Goal: Task Accomplishment & Management: Manage account settings

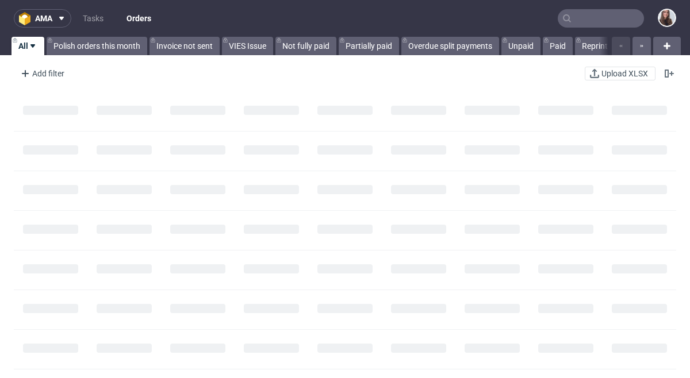
click at [579, 20] on input "text" at bounding box center [601, 18] width 86 height 18
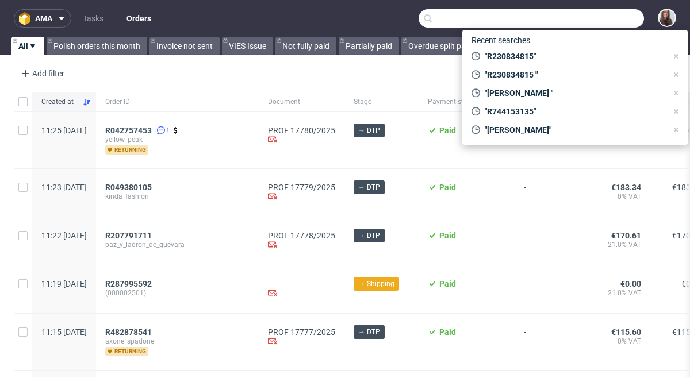
paste input "R789408518"
type input "R789408518"
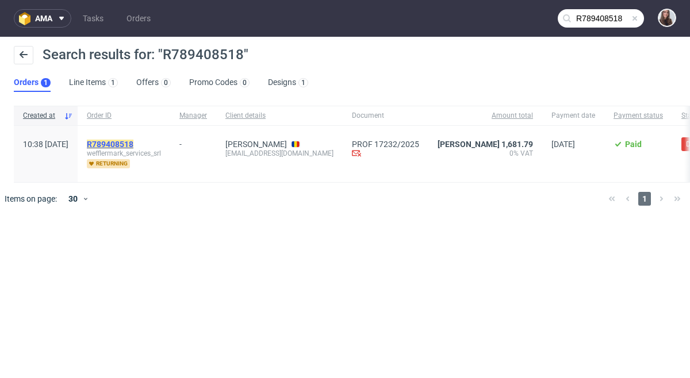
click at [131, 141] on mark "R789408518" at bounding box center [110, 144] width 47 height 9
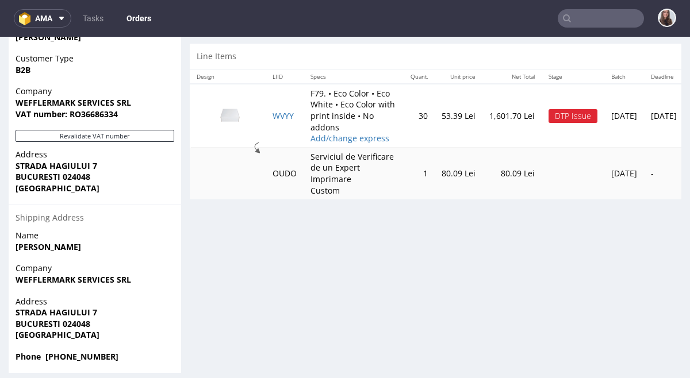
scroll to position [570, 0]
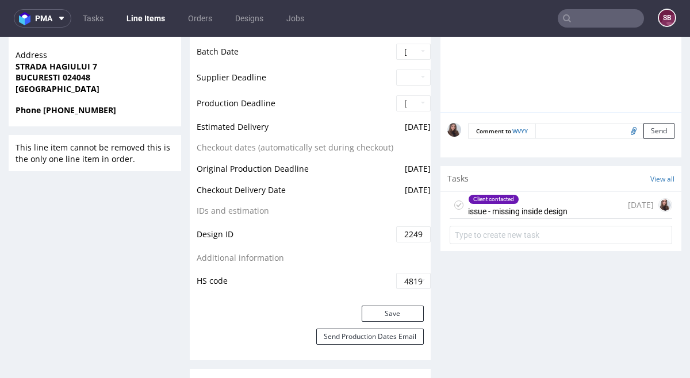
scroll to position [571, 0]
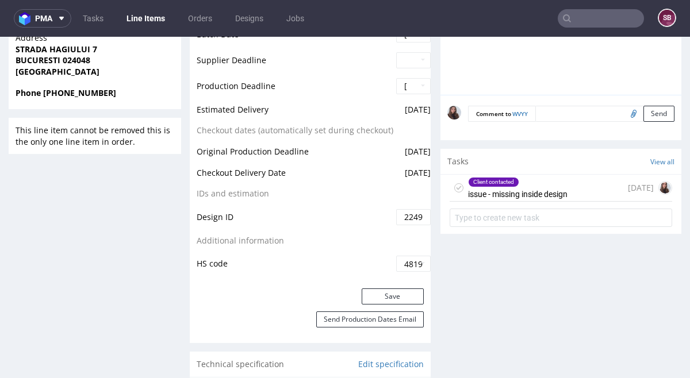
click at [490, 191] on div "Client contacted issue - missing inside design" at bounding box center [517, 188] width 99 height 26
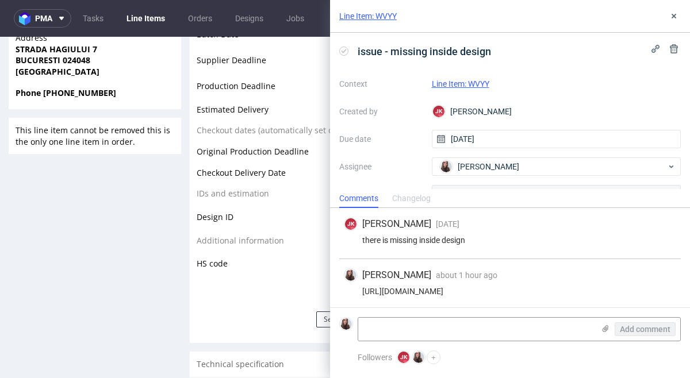
scroll to position [2, 0]
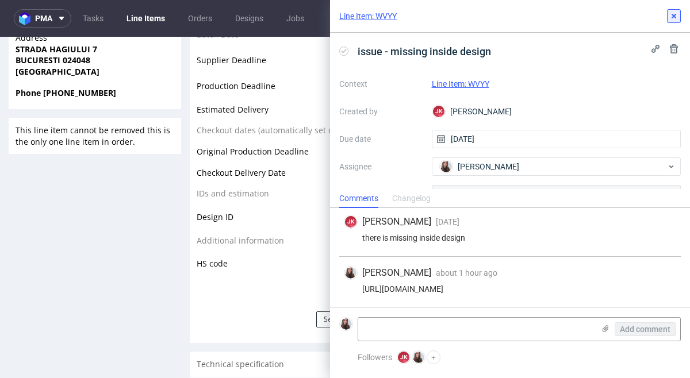
click at [671, 14] on icon at bounding box center [673, 15] width 9 height 9
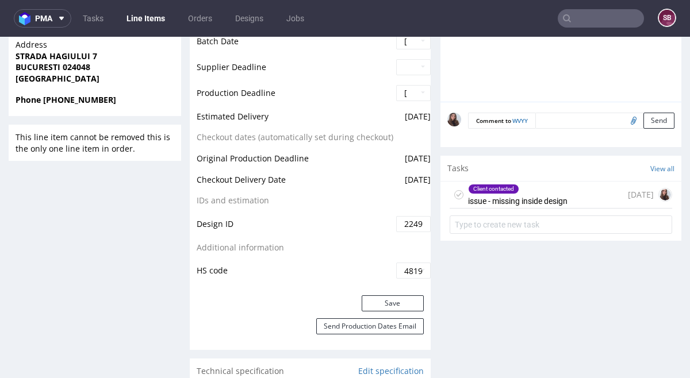
scroll to position [570, 0]
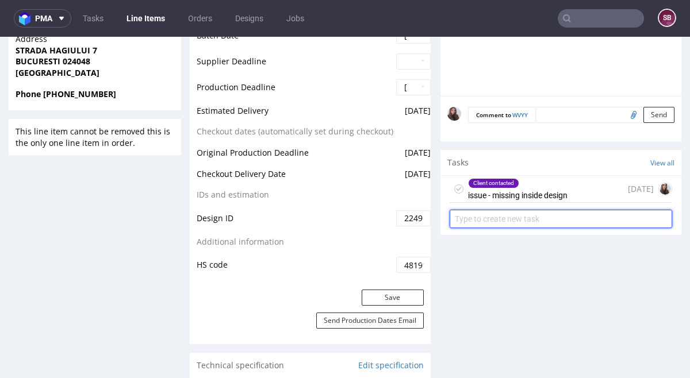
click at [540, 213] on input "text" at bounding box center [560, 219] width 222 height 18
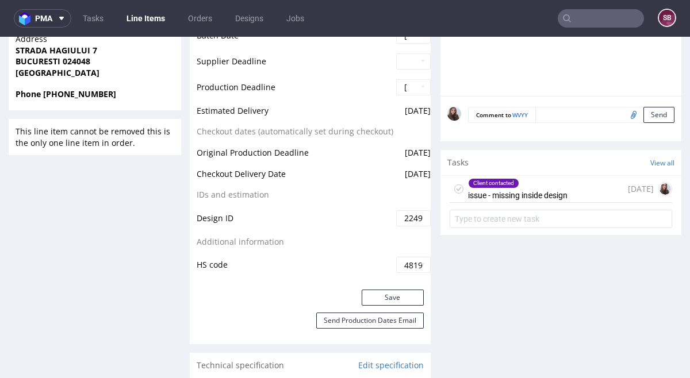
click at [563, 182] on div "Client contacted" at bounding box center [517, 183] width 98 height 9
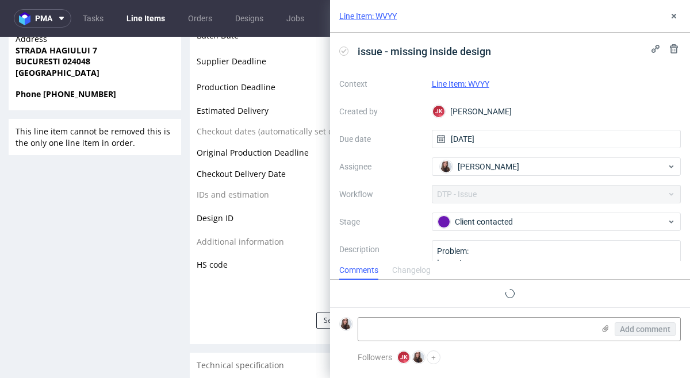
scroll to position [2, 0]
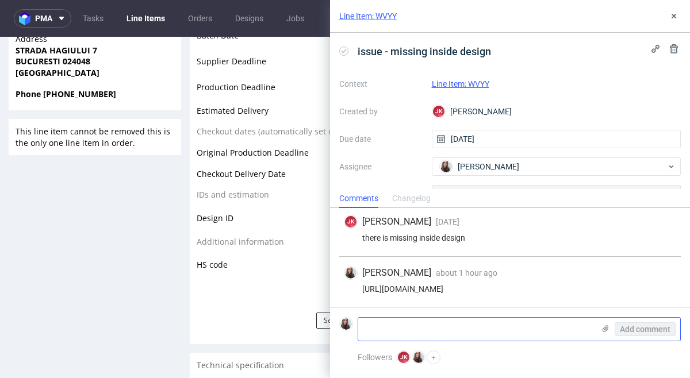
click at [603, 328] on icon at bounding box center [605, 328] width 9 height 9
click at [0, 0] on input "file" at bounding box center [0, 0] width 0 height 0
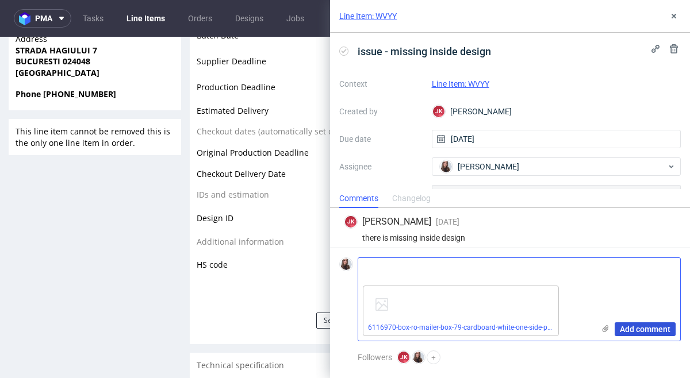
click at [635, 325] on span "Add comment" at bounding box center [645, 329] width 51 height 8
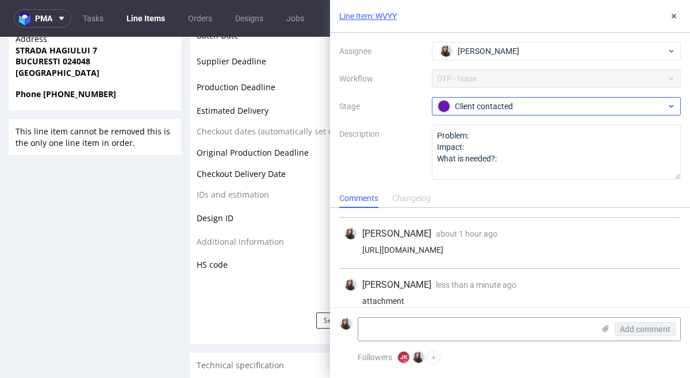
scroll to position [104, 0]
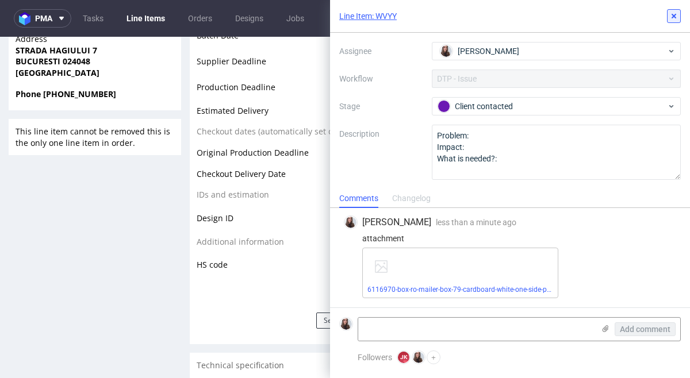
click at [675, 18] on use at bounding box center [673, 16] width 5 height 5
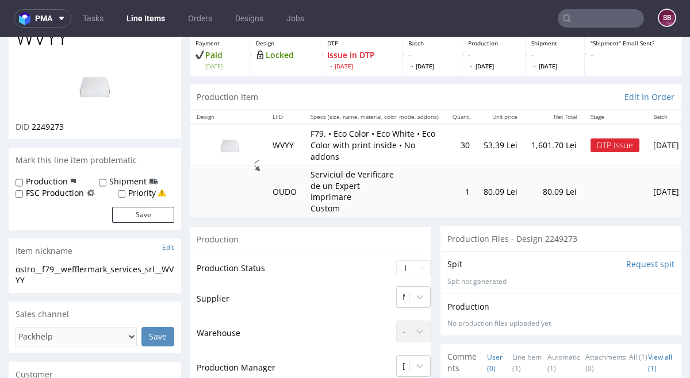
scroll to position [61, 0]
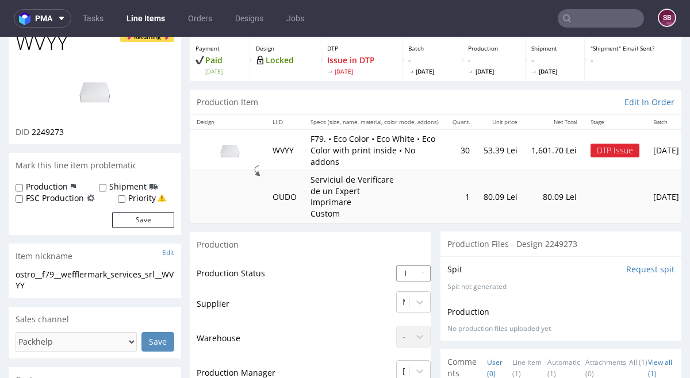
click at [415, 272] on select "Waiting for Artwork Waiting for Diecut Waiting for Mockup Waiting for DTP Waiti…" at bounding box center [413, 274] width 34 height 16
select select "back_for_dtp"
click at [396, 266] on select "Waiting for Artwork Waiting for Diecut Waiting for Mockup Waiting for DTP Waiti…" at bounding box center [413, 274] width 34 height 16
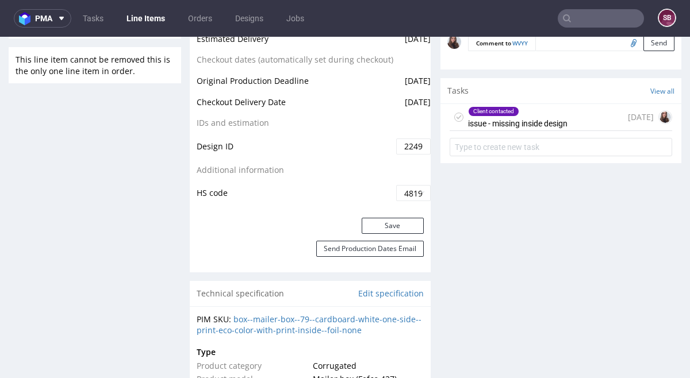
scroll to position [646, 0]
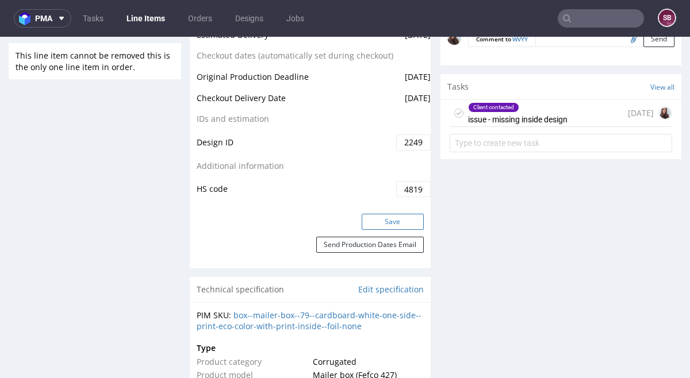
click at [389, 217] on button "Save" at bounding box center [393, 222] width 62 height 16
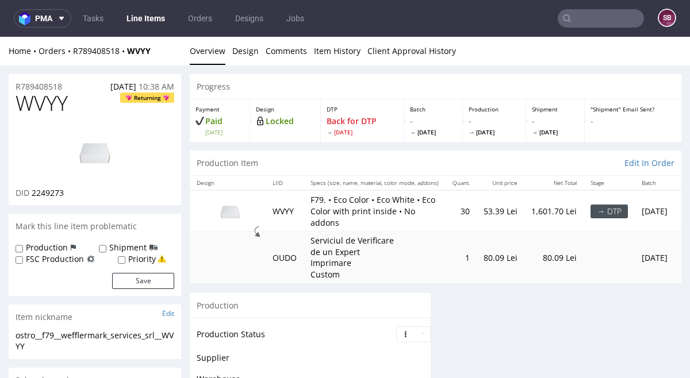
scroll to position [0, 0]
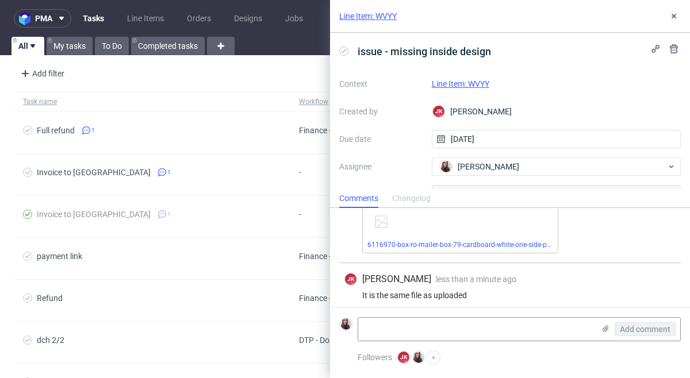
scroll to position [155, 0]
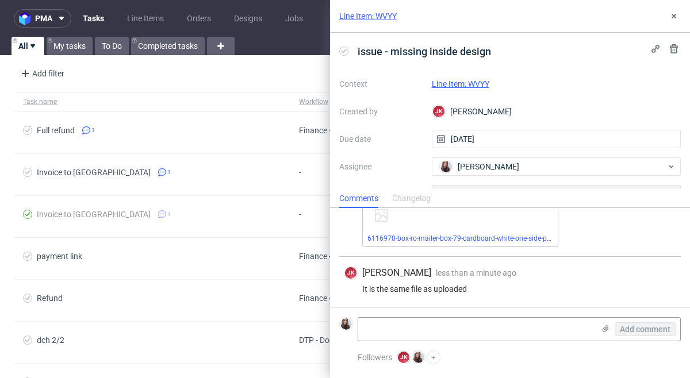
click at [478, 82] on link "Line Item: WVYY" at bounding box center [460, 83] width 57 height 9
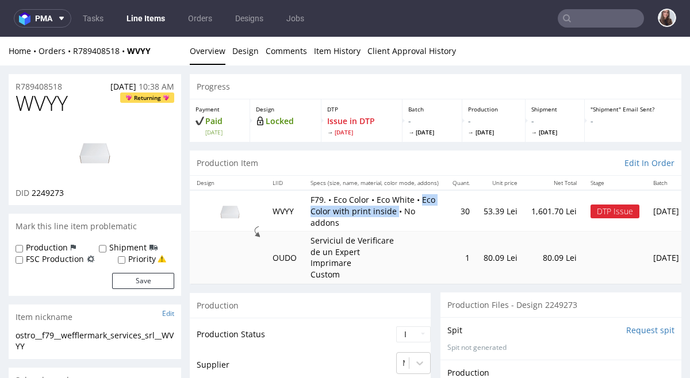
drag, startPoint x: 394, startPoint y: 218, endPoint x: 424, endPoint y: 201, distance: 35.0
click at [424, 201] on p "F79. • Eco Color • Eco White • Eco Color with print inside • No addons" at bounding box center [374, 211] width 128 height 34
copy p "Eco Color with print inside"
drag, startPoint x: 64, startPoint y: 84, endPoint x: 16, endPoint y: 90, distance: 49.1
click at [16, 90] on div "R789408518 14.08.2025 10:38 AM" at bounding box center [95, 83] width 172 height 18
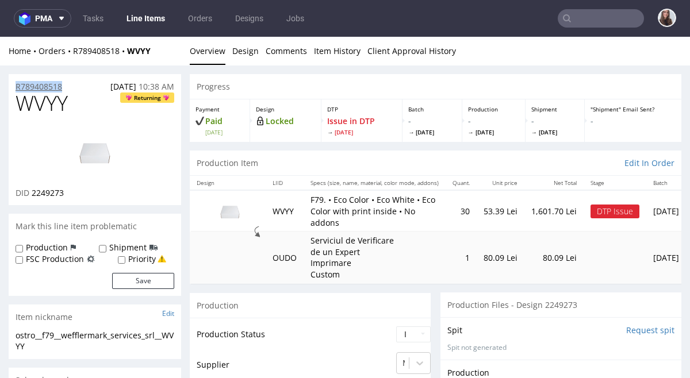
copy p "R789408518"
drag, startPoint x: 422, startPoint y: 203, endPoint x: 392, endPoint y: 217, distance: 33.7
click at [392, 217] on p "F79. • Eco Color • Eco White • Eco Color with print inside • No addons" at bounding box center [374, 211] width 128 height 34
copy p "Eco Color with print inside"
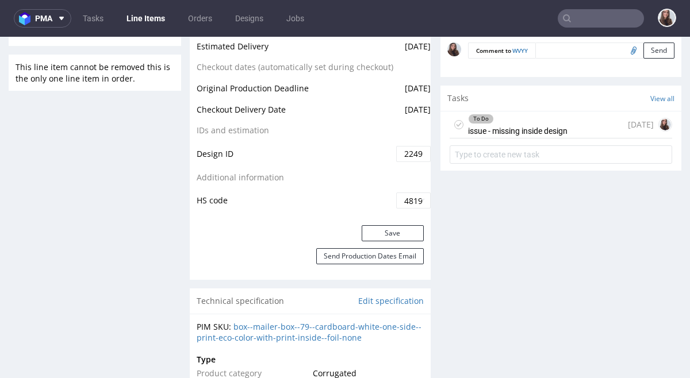
scroll to position [645, 0]
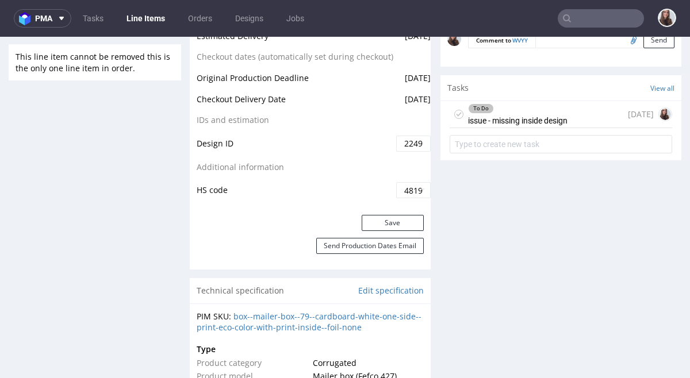
click at [581, 109] on div "To Do issue - missing inside design 2 days ago" at bounding box center [560, 114] width 222 height 27
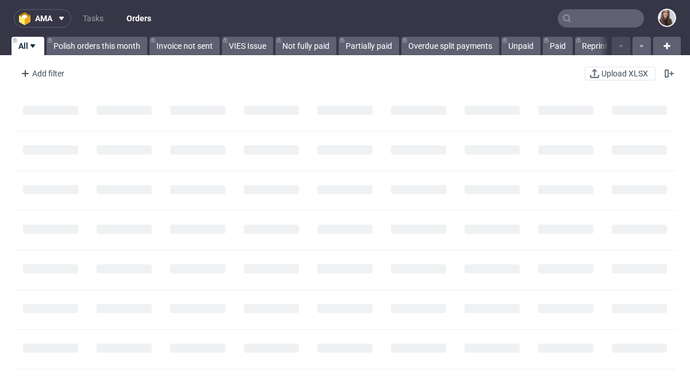
click at [593, 24] on input "text" at bounding box center [601, 18] width 86 height 18
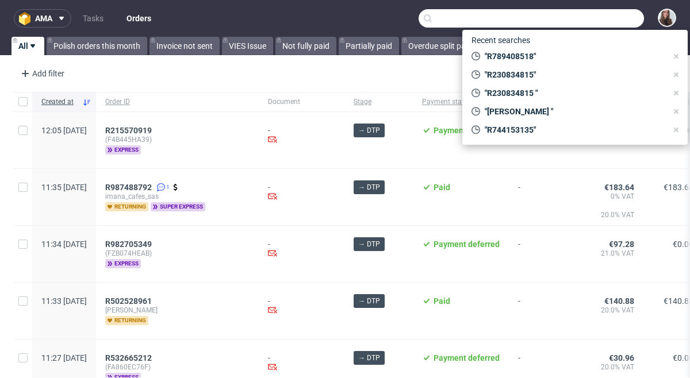
paste input "R744153135"
type input "R744153135"
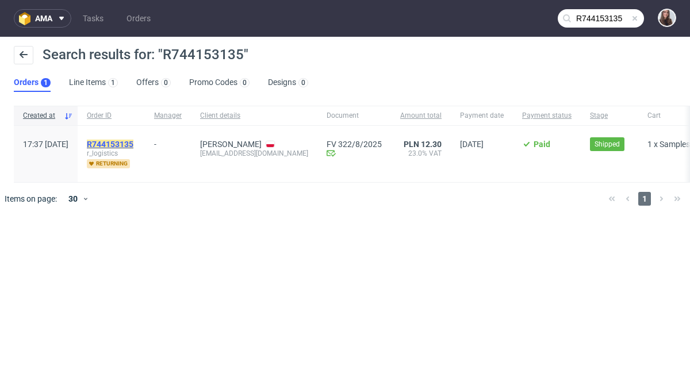
click at [133, 143] on mark "R744153135" at bounding box center [110, 144] width 47 height 9
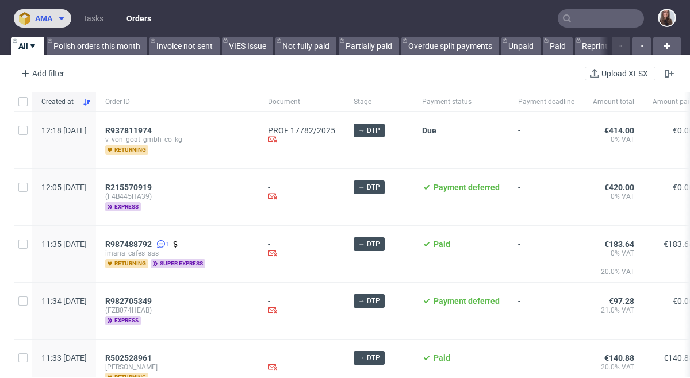
click at [49, 20] on span "ama" at bounding box center [43, 18] width 17 height 8
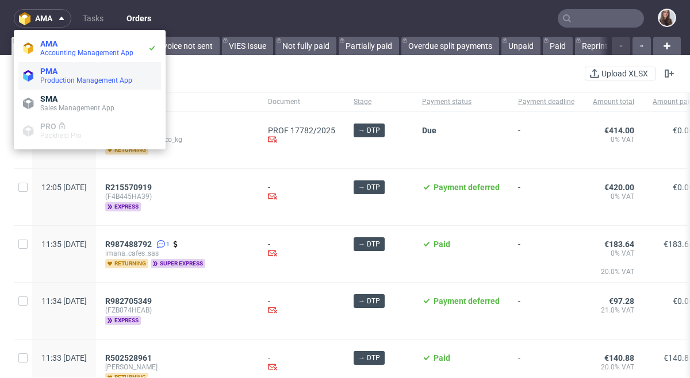
click at [68, 83] on span "Production Management App" at bounding box center [86, 80] width 92 height 8
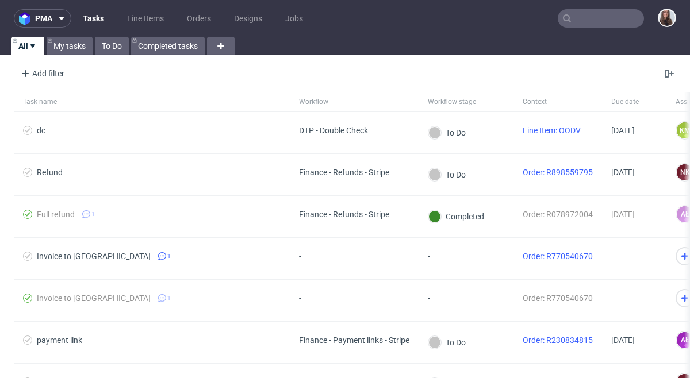
click at [589, 13] on input "text" at bounding box center [601, 18] width 86 height 18
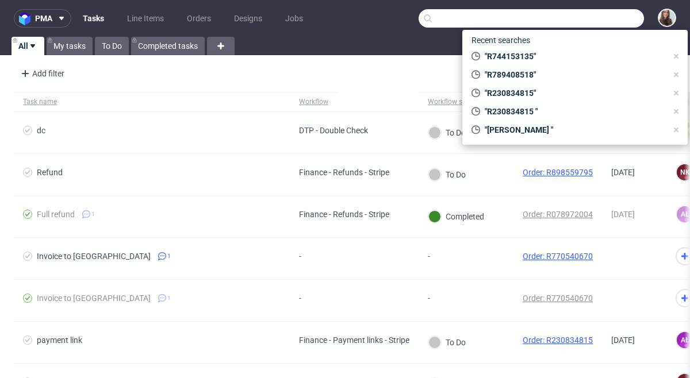
paste input "R789408518"
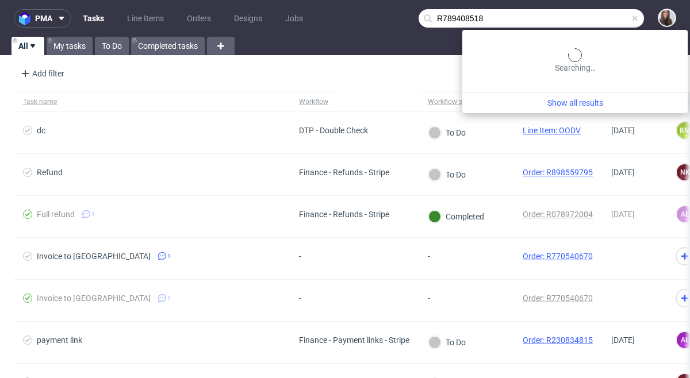
type input "R789408518"
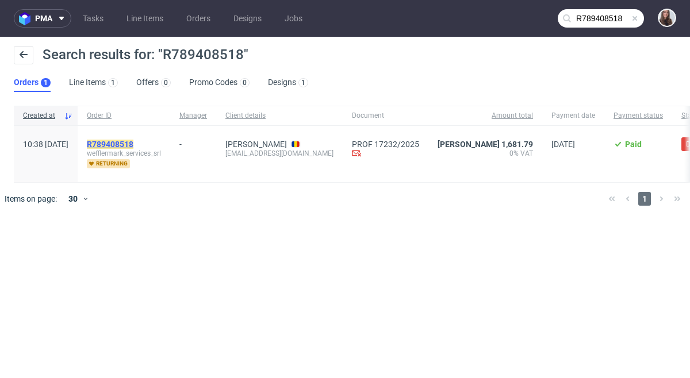
click at [133, 144] on mark "R789408518" at bounding box center [110, 144] width 47 height 9
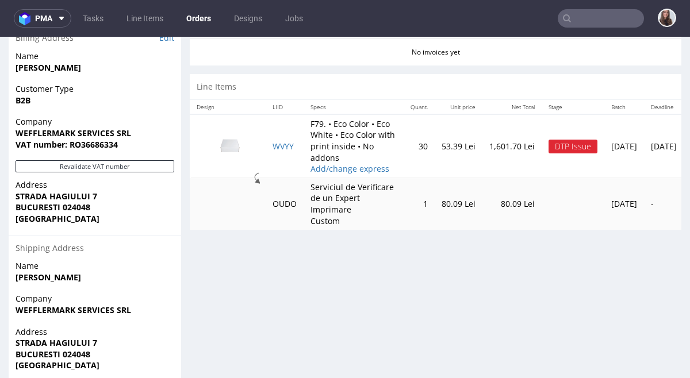
scroll to position [532, 0]
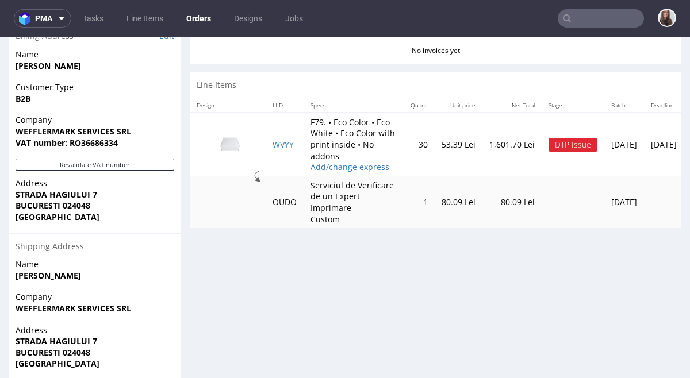
click at [484, 157] on td "1,601.70 Lei" at bounding box center [511, 145] width 59 height 64
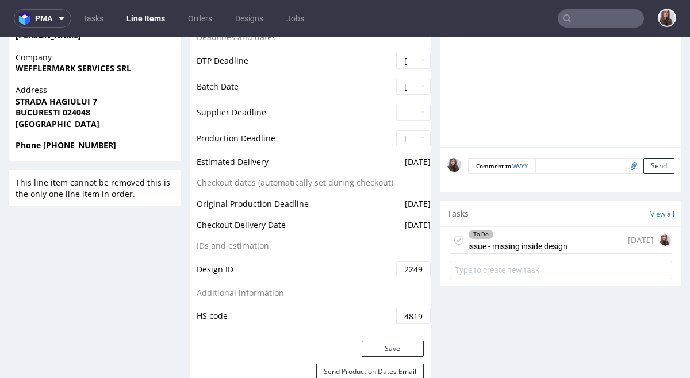
scroll to position [526, 0]
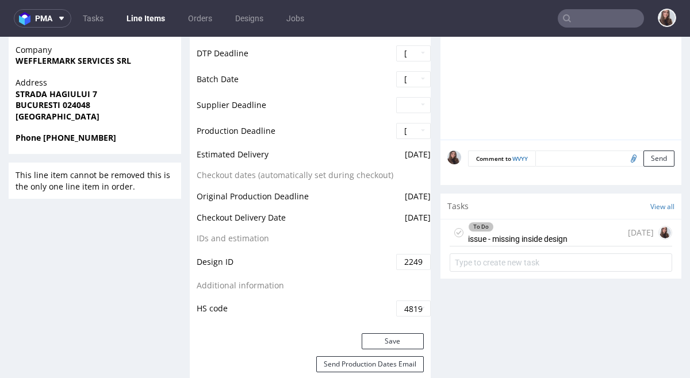
click at [543, 228] on div "To Do" at bounding box center [517, 226] width 98 height 9
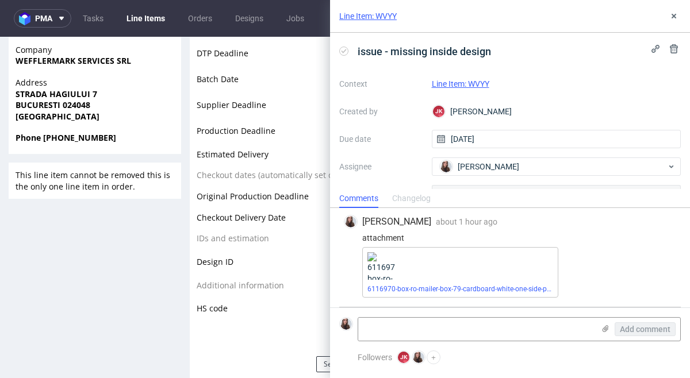
scroll to position [155, 0]
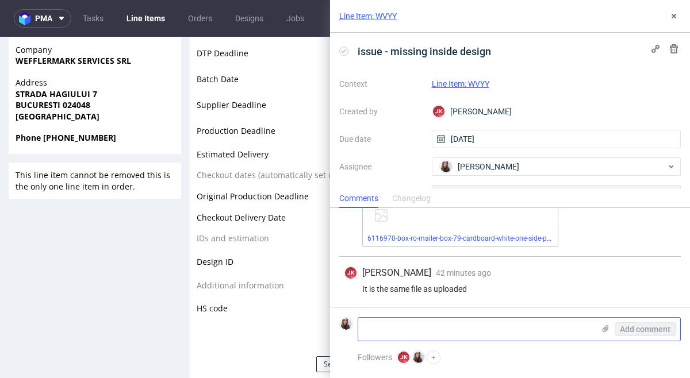
click at [603, 328] on use at bounding box center [605, 328] width 6 height 7
click at [0, 0] on input "file" at bounding box center [0, 0] width 0 height 0
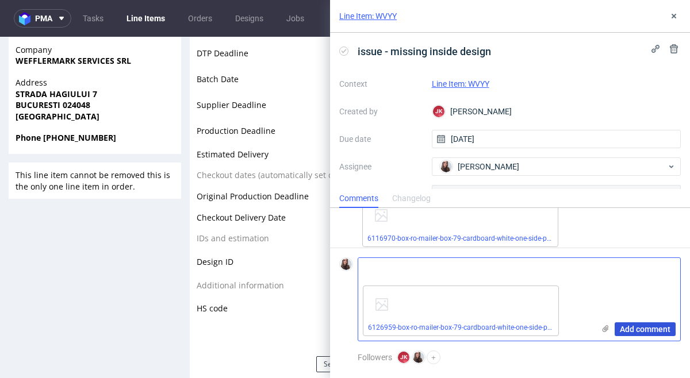
click at [635, 324] on button "Add comment" at bounding box center [644, 329] width 61 height 14
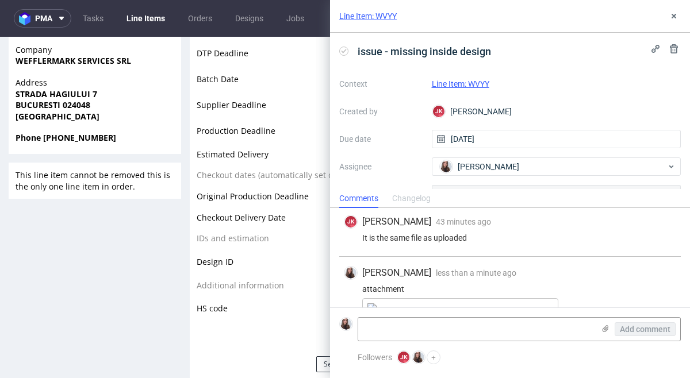
scroll to position [257, 0]
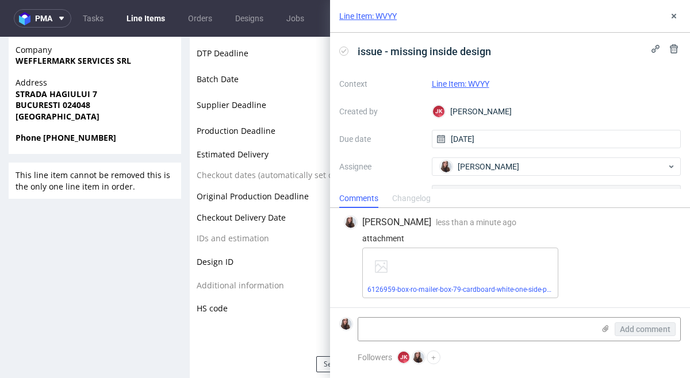
click at [473, 81] on link "Line Item: WVYY" at bounding box center [460, 83] width 57 height 9
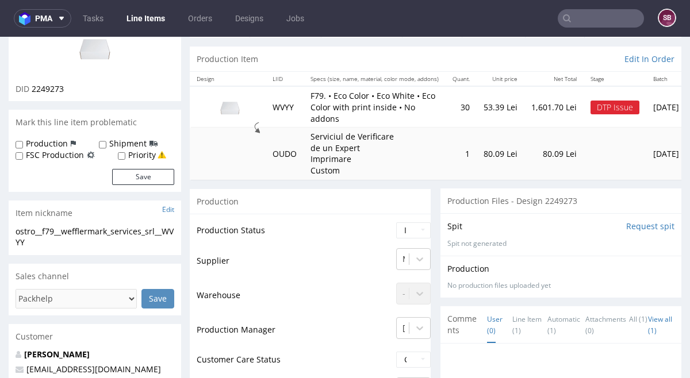
scroll to position [96, 0]
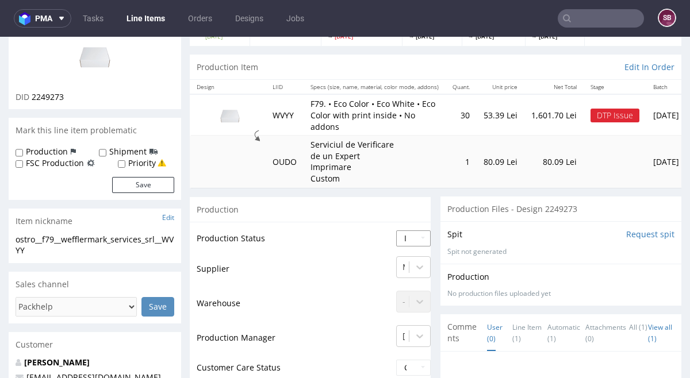
click at [413, 242] on select "Waiting for Artwork Waiting for Diecut Waiting for Mockup Waiting for DTP Waiti…" at bounding box center [413, 238] width 34 height 16
select select "back_for_dtp"
click at [396, 230] on select "Waiting for Artwork Waiting for Diecut Waiting for Mockup Waiting for DTP Waiti…" at bounding box center [413, 238] width 34 height 16
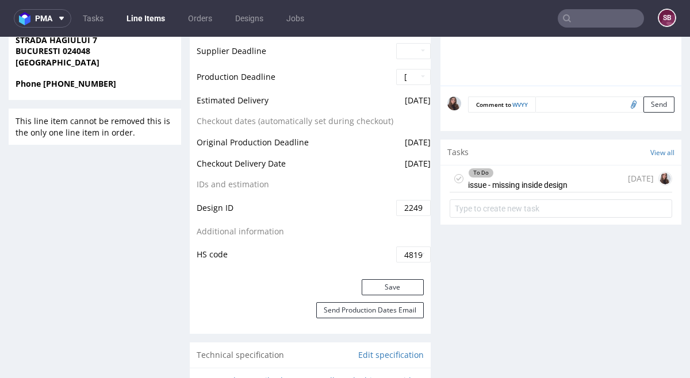
scroll to position [607, 0]
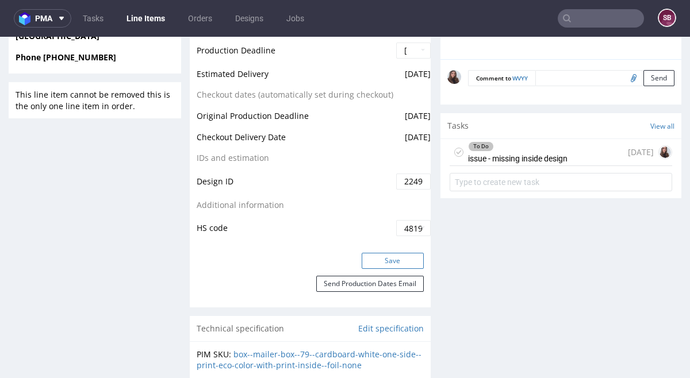
click at [389, 266] on button "Save" at bounding box center [393, 261] width 62 height 16
